Goal: Transaction & Acquisition: Purchase product/service

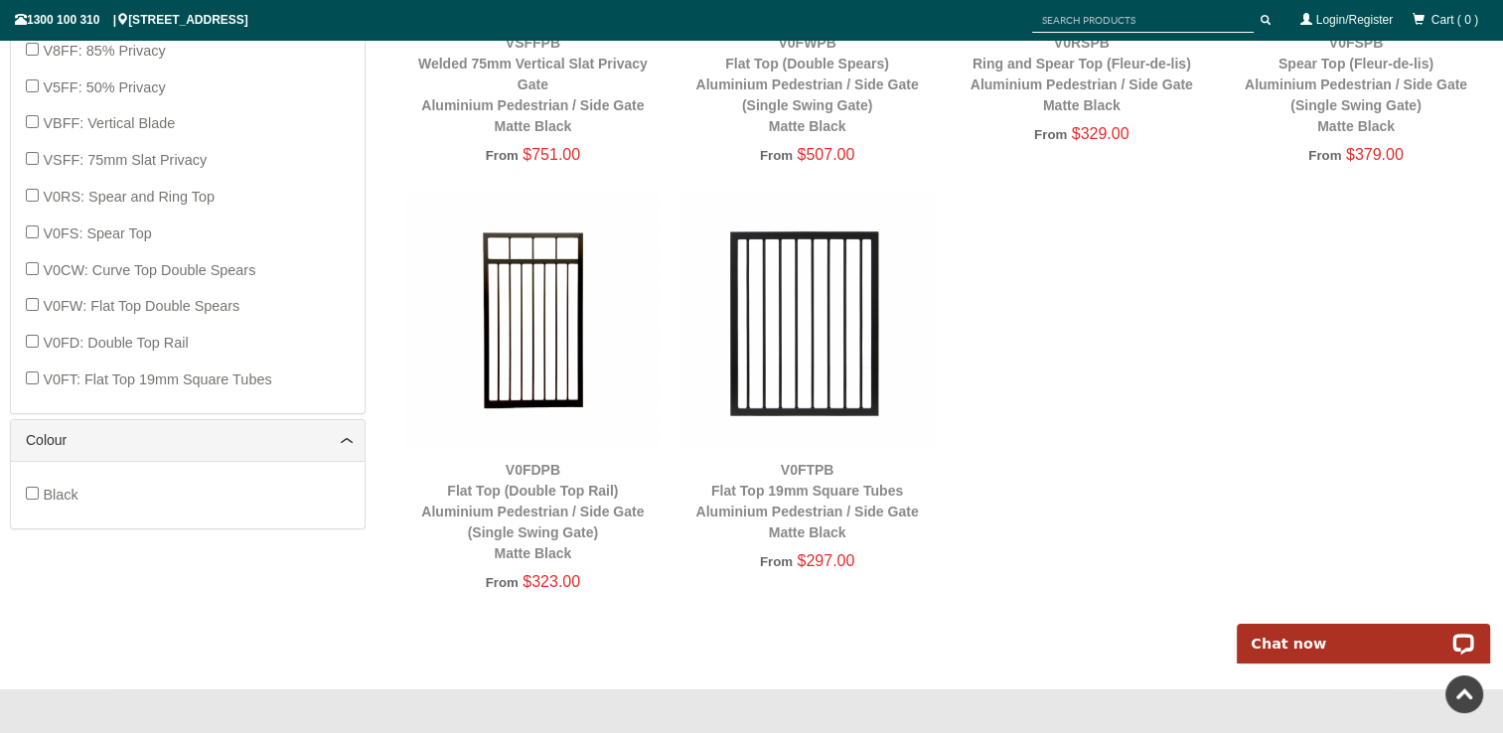
scroll to position [1079, 0]
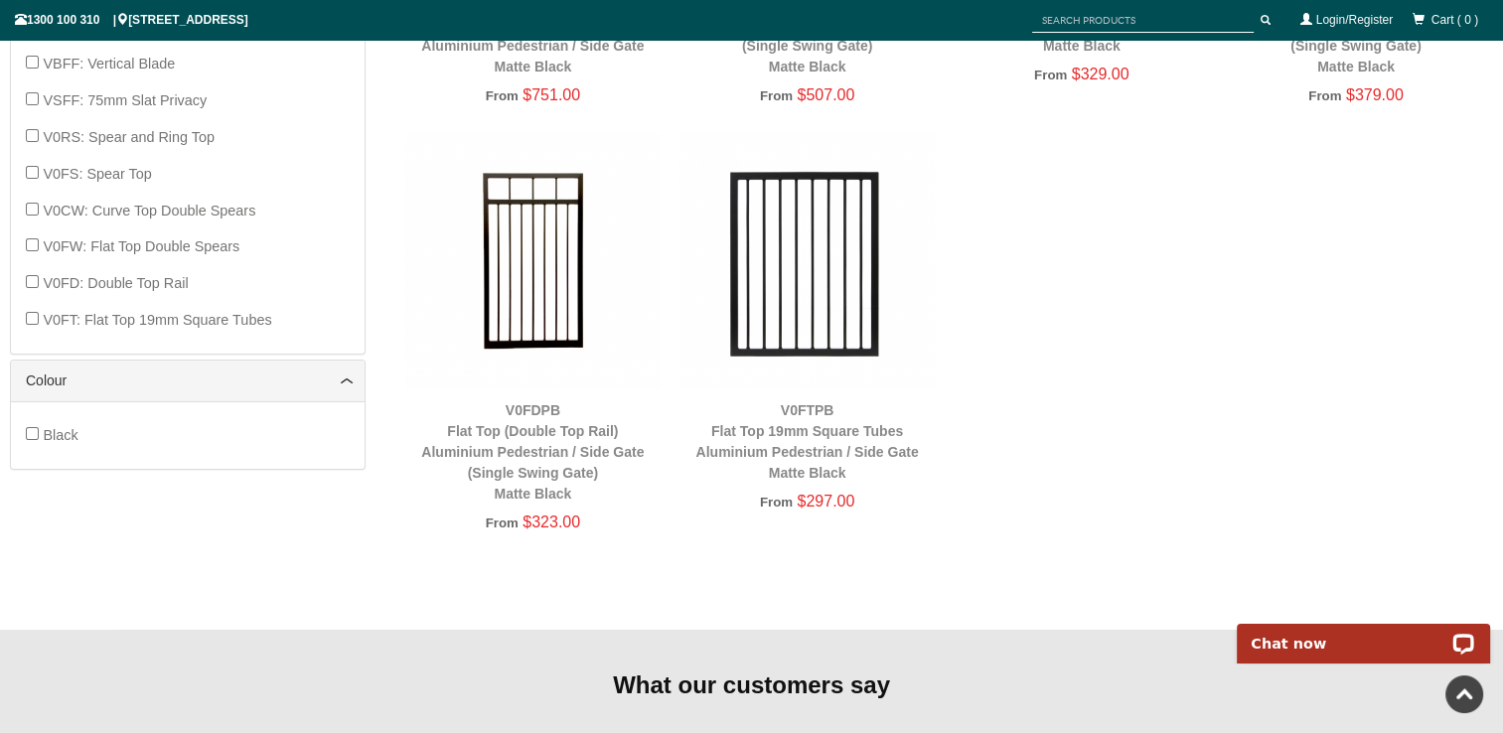
click at [512, 421] on div "V0FDPB Flat Top (Double Top Rail) Aluminium Pedestrian / Side Gate (Single Swin…" at bounding box center [532, 452] width 254 height 104
click at [540, 419] on div "V0FDPB Flat Top (Double Top Rail) Aluminium Pedestrian / Side Gate (Single Swin…" at bounding box center [532, 452] width 254 height 104
click at [520, 343] on img at bounding box center [532, 260] width 254 height 254
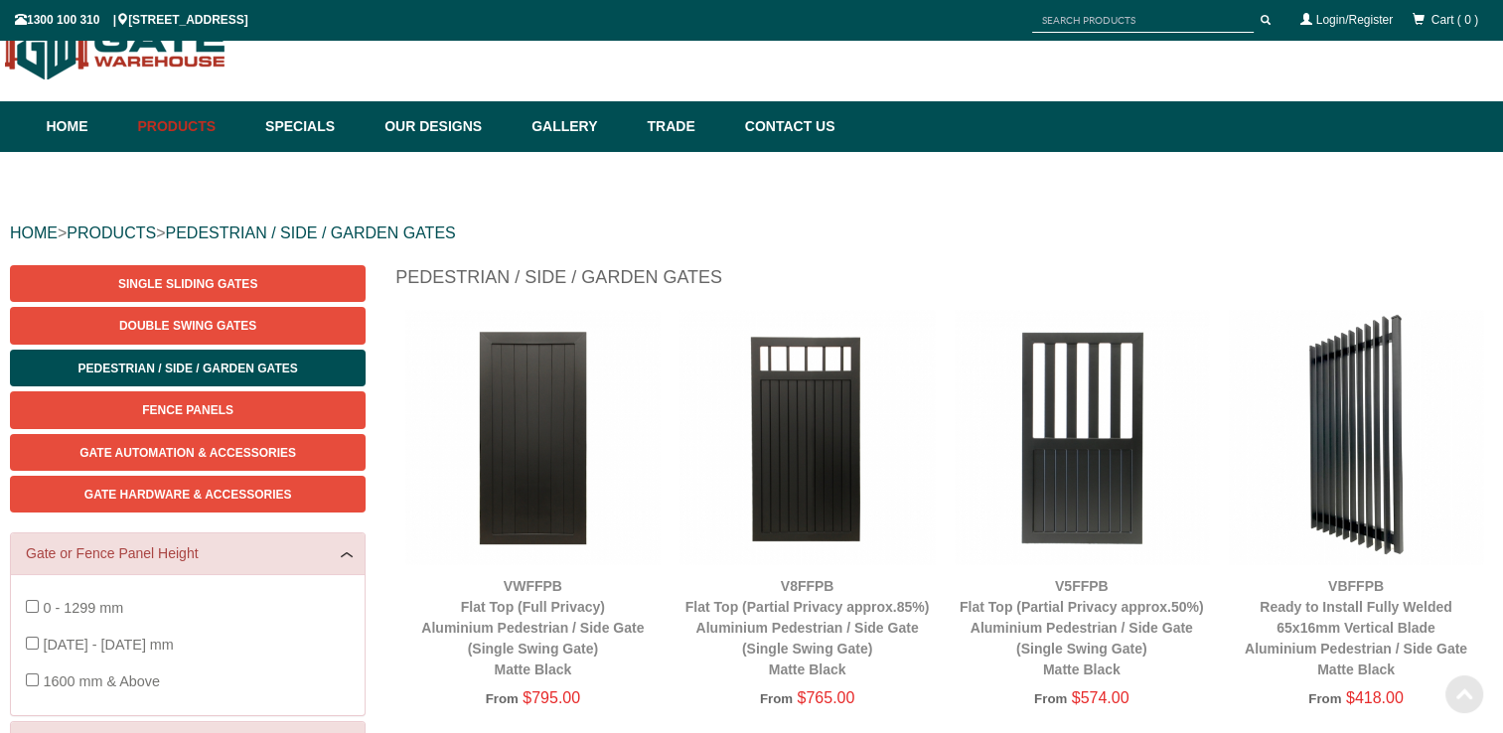
scroll to position [1079, 0]
